Goal: Task Accomplishment & Management: Complete application form

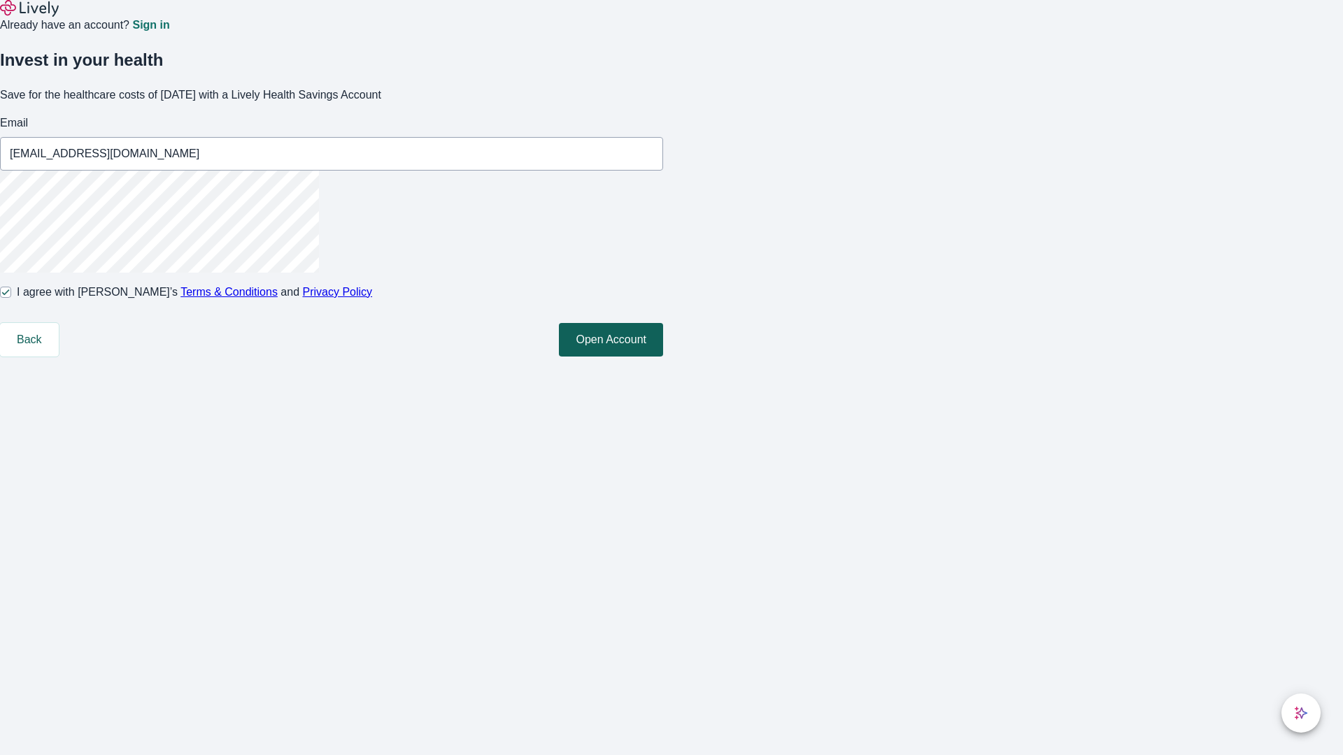
click at [663, 357] on button "Open Account" at bounding box center [611, 340] width 104 height 34
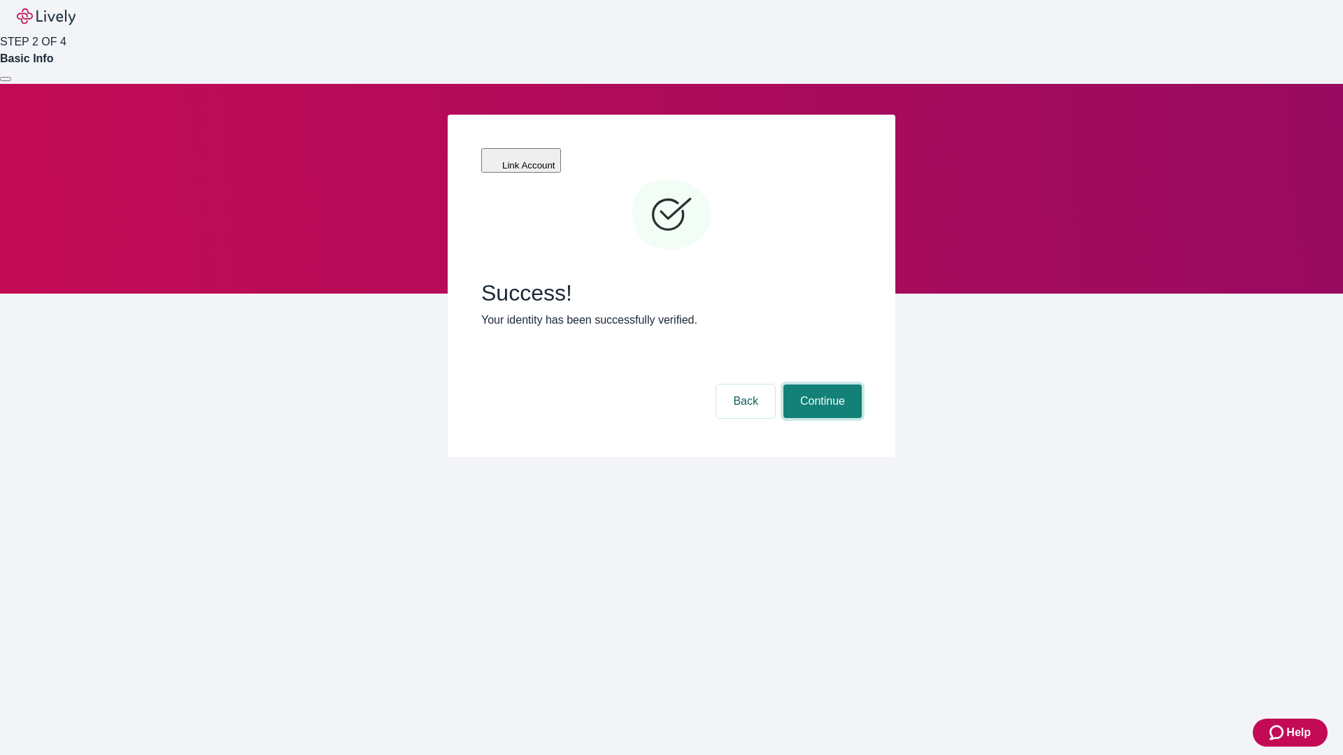
click at [820, 385] on button "Continue" at bounding box center [822, 402] width 78 height 34
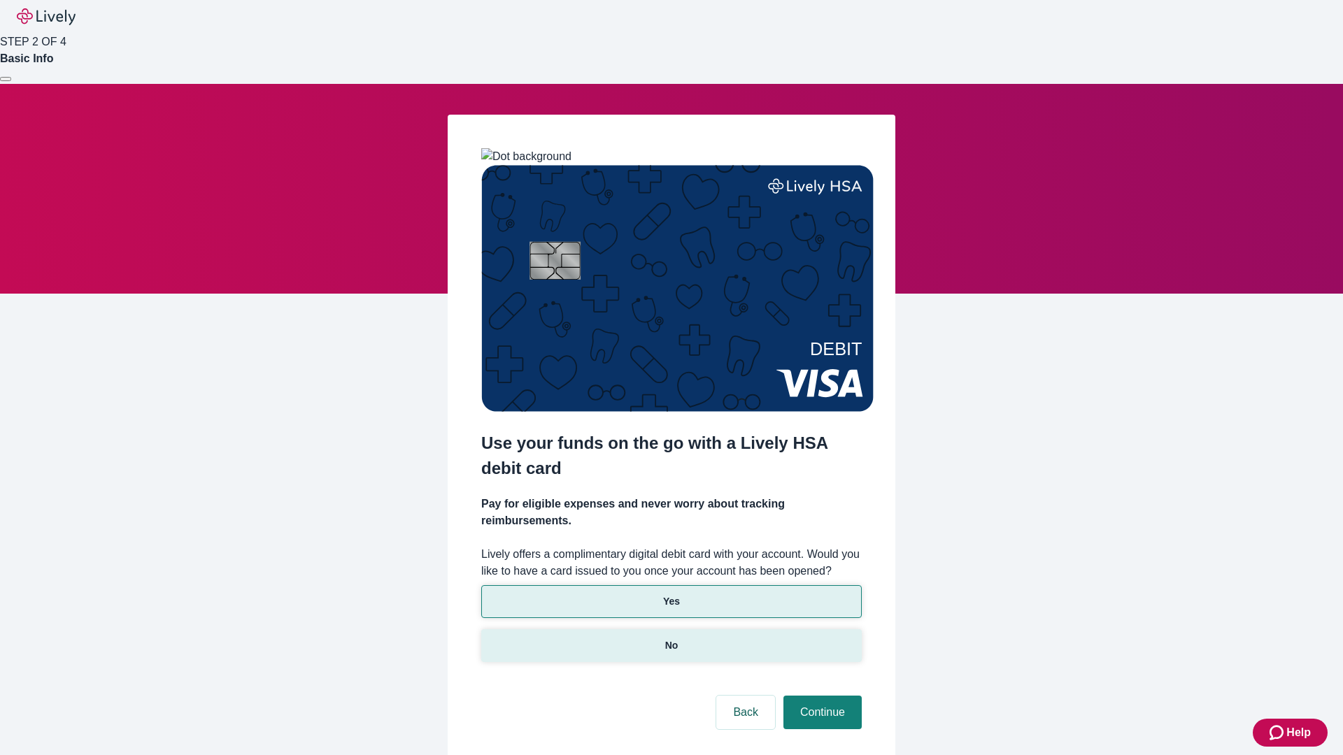
click at [671, 639] on p "No" at bounding box center [671, 646] width 13 height 15
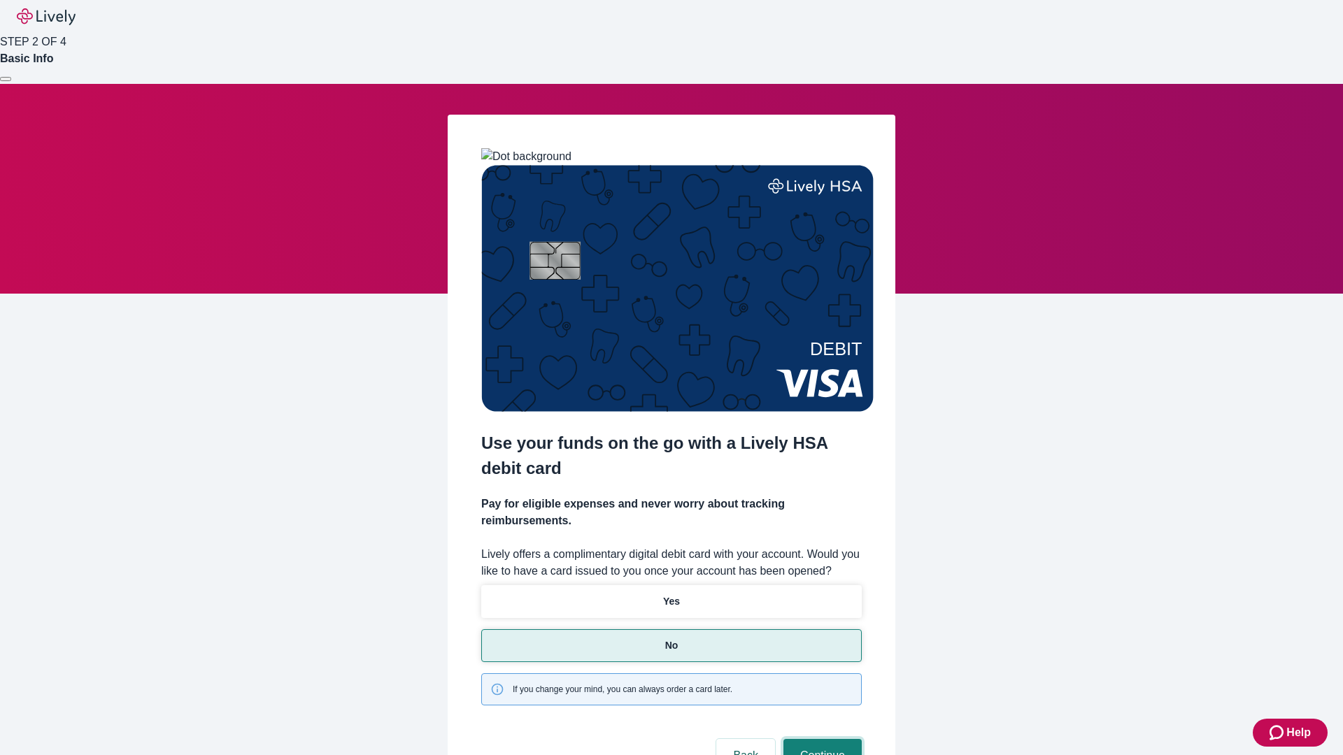
click at [820, 739] on button "Continue" at bounding box center [822, 756] width 78 height 34
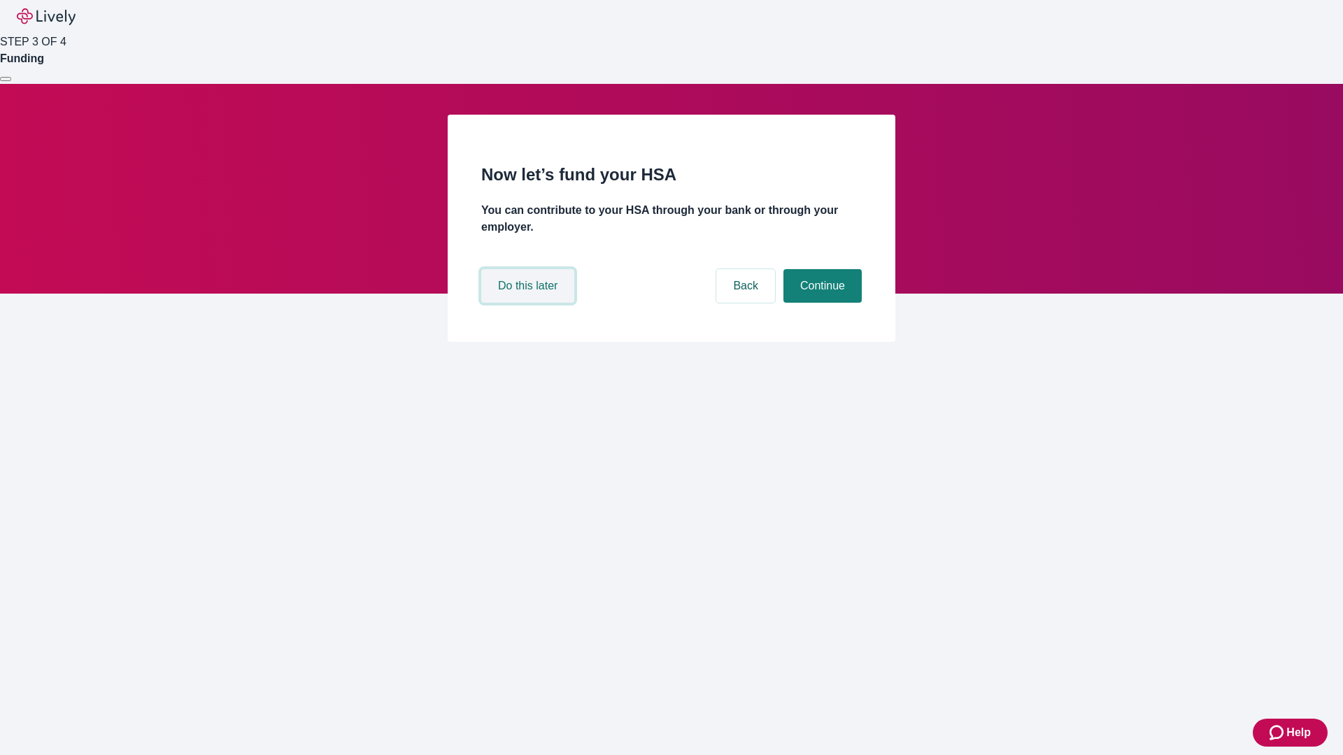
click at [529, 303] on button "Do this later" at bounding box center [527, 286] width 93 height 34
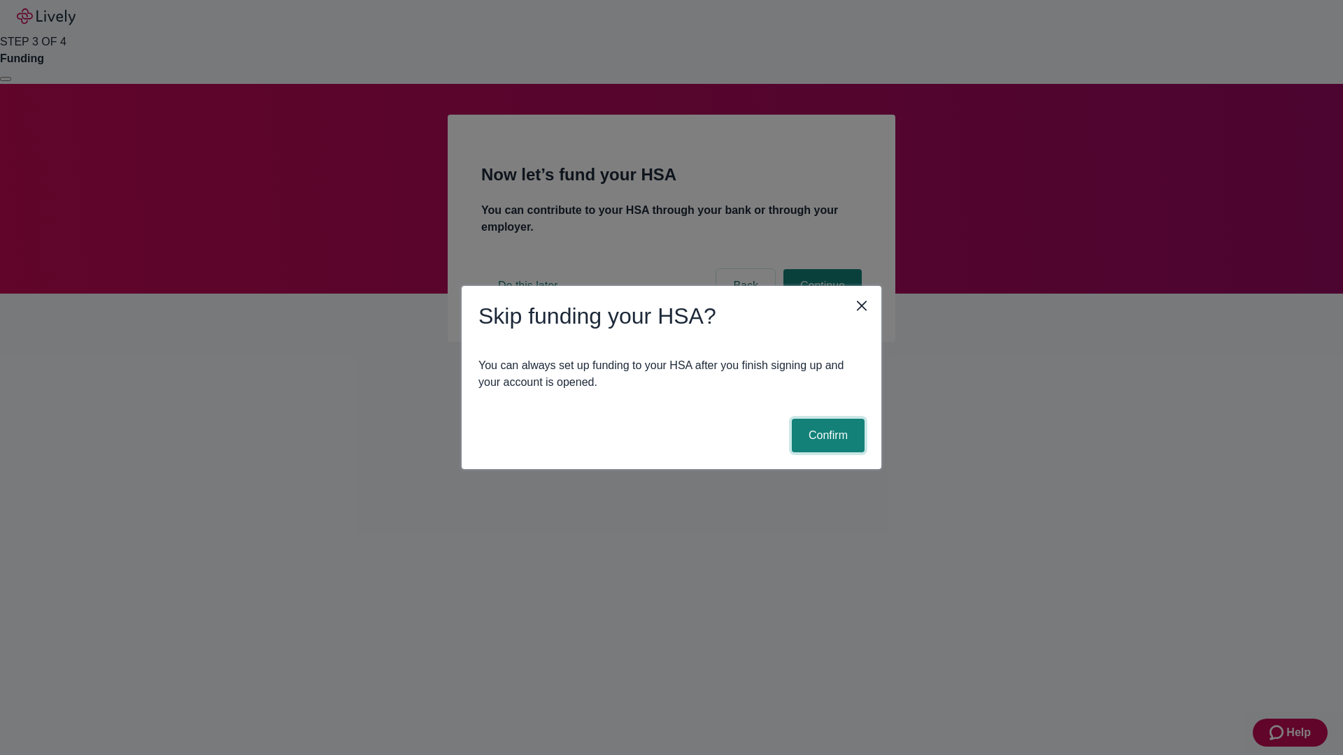
click at [826, 436] on button "Confirm" at bounding box center [828, 436] width 73 height 34
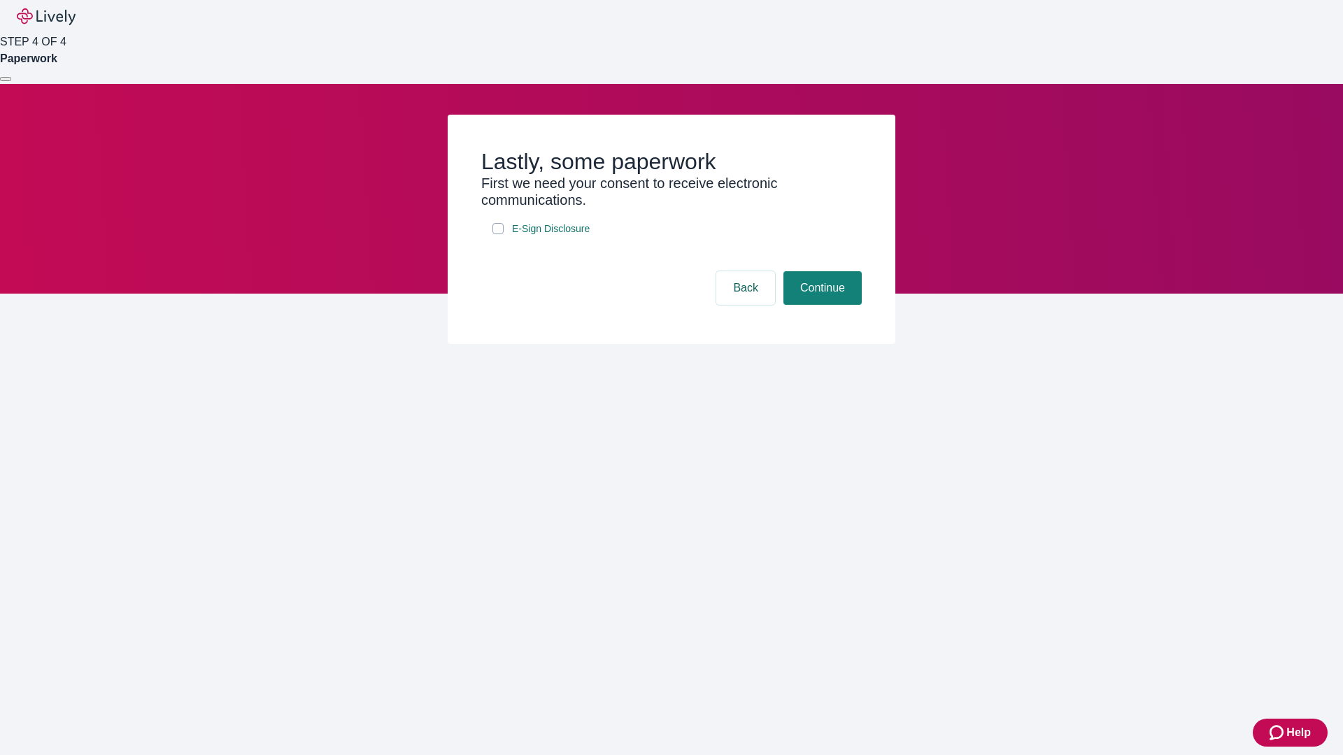
click at [498, 234] on input "E-Sign Disclosure" at bounding box center [497, 228] width 11 height 11
checkbox input "true"
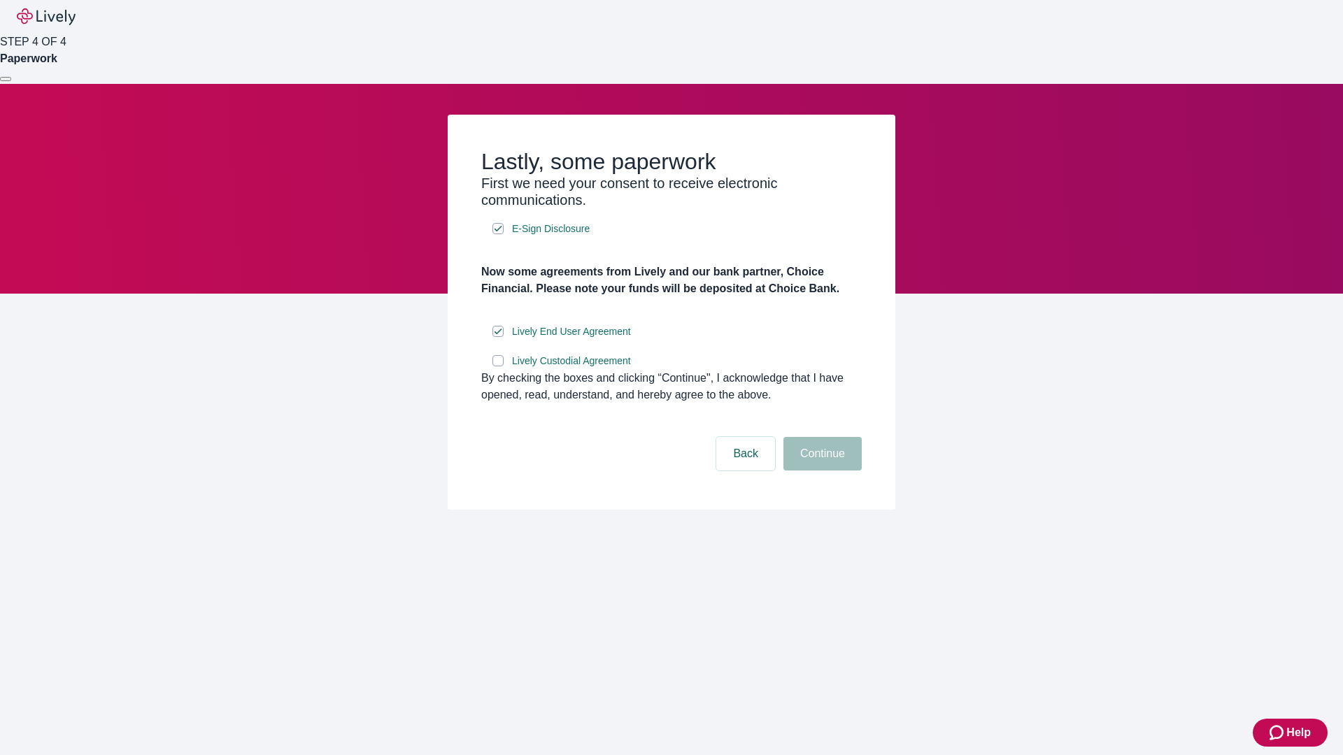
click at [498, 366] on input "Lively Custodial Agreement" at bounding box center [497, 360] width 11 height 11
checkbox input "true"
click at [820, 471] on button "Continue" at bounding box center [822, 454] width 78 height 34
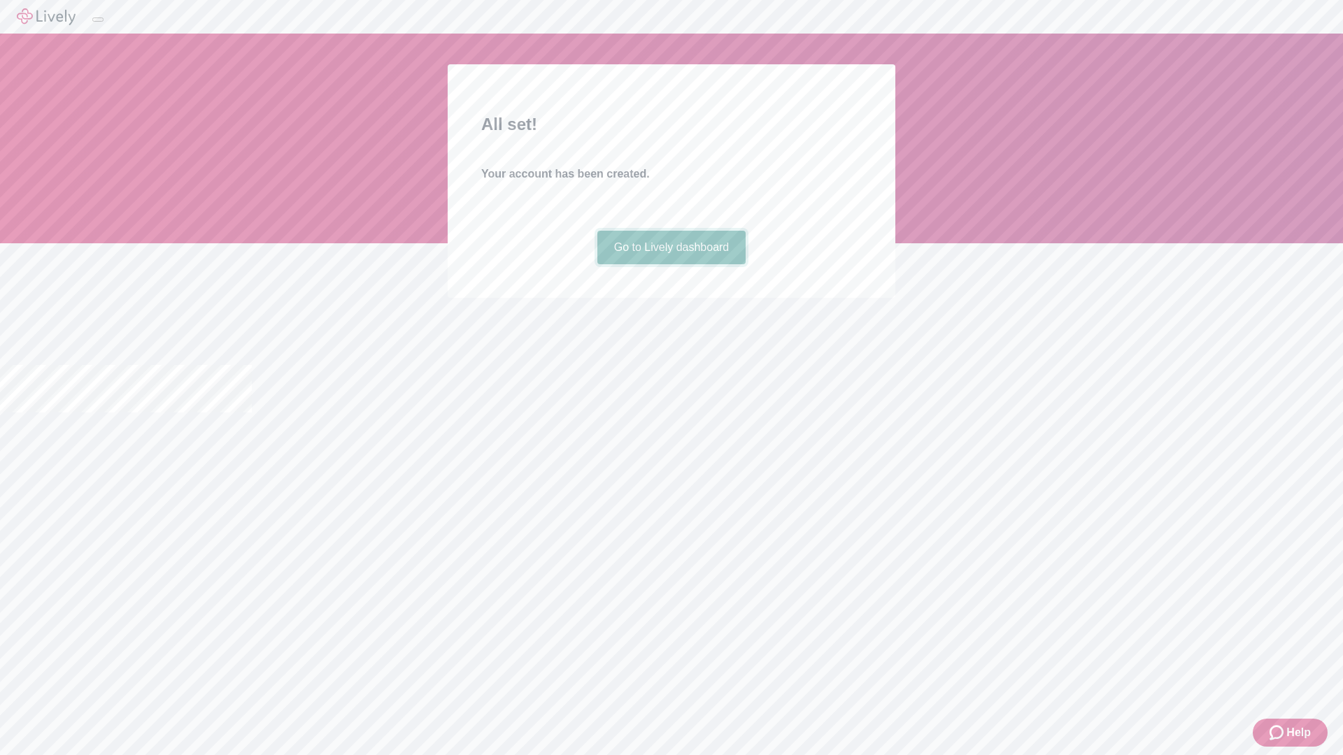
click at [671, 264] on link "Go to Lively dashboard" at bounding box center [671, 248] width 149 height 34
